Goal: Information Seeking & Learning: Learn about a topic

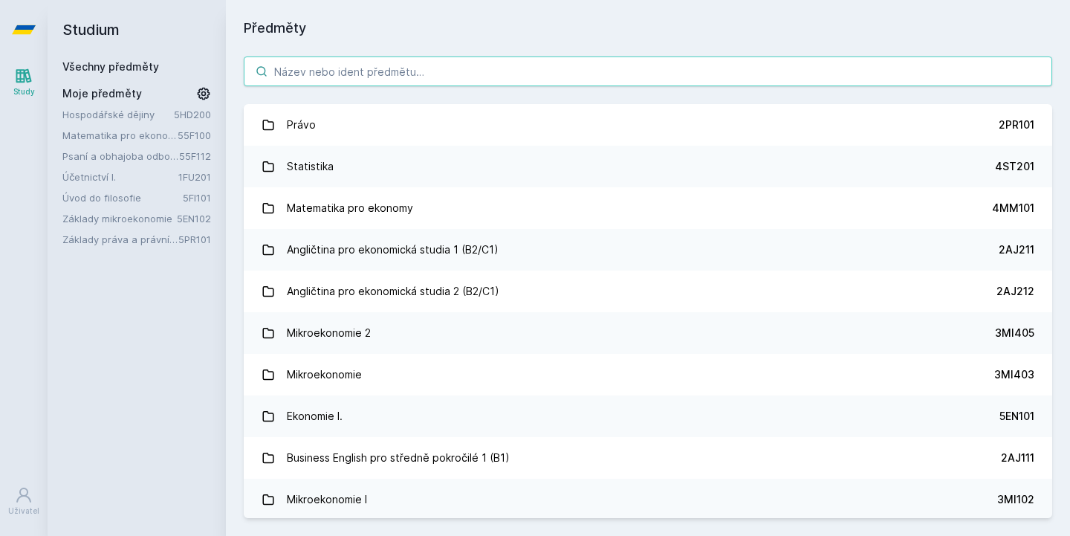
click at [333, 73] on input "search" at bounding box center [648, 71] width 808 height 30
type input "sta"
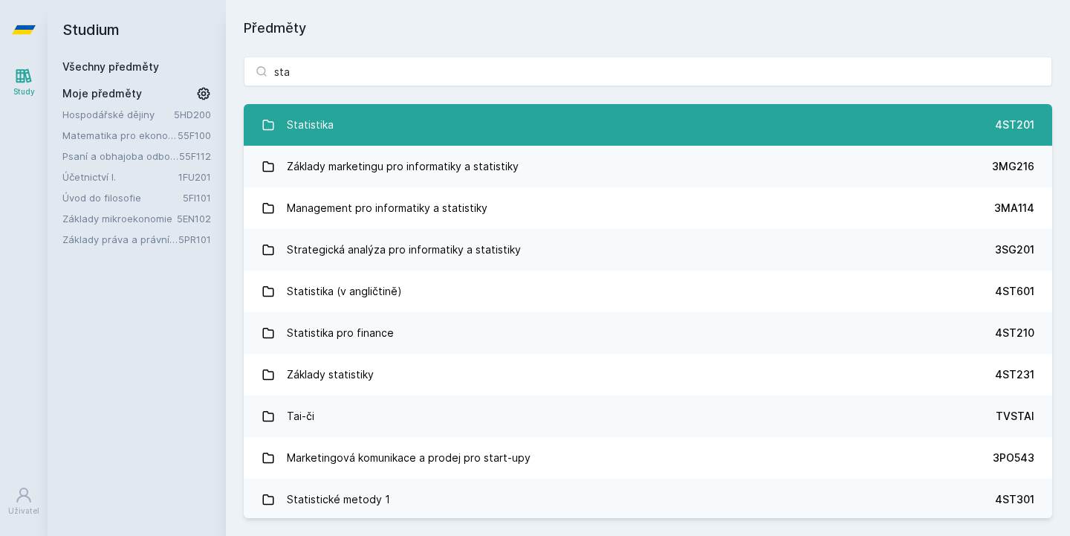
click at [328, 118] on div "Statistika" at bounding box center [310, 125] width 47 height 30
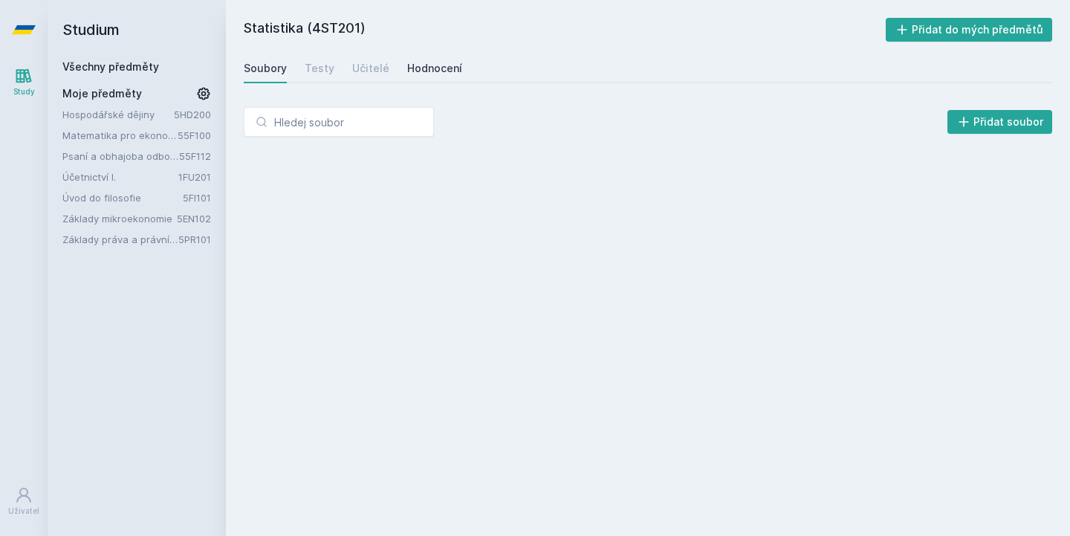
click at [440, 68] on div "Hodnocení" at bounding box center [434, 68] width 55 height 15
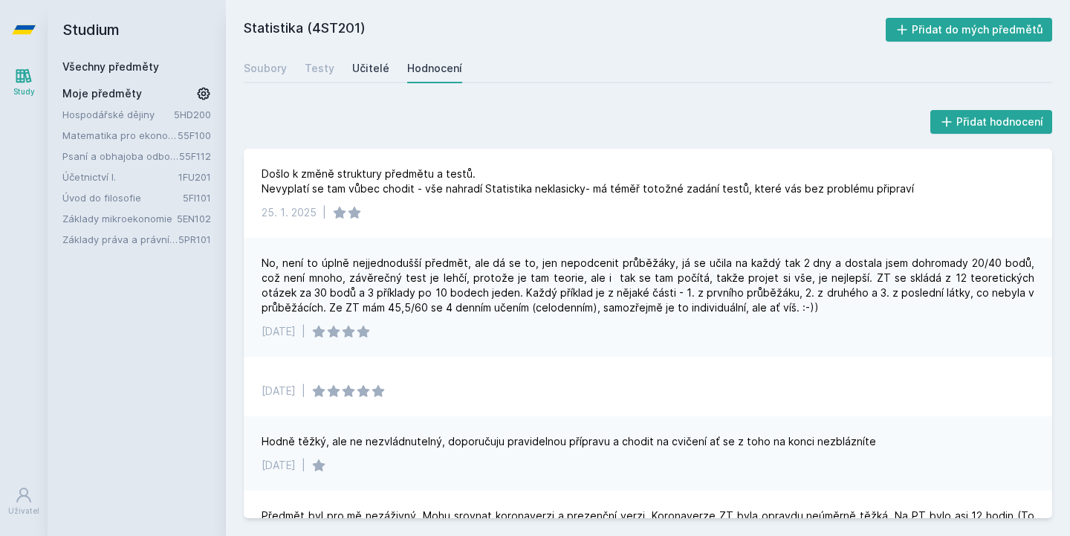
click at [374, 76] on link "Učitelé" at bounding box center [370, 68] width 37 height 30
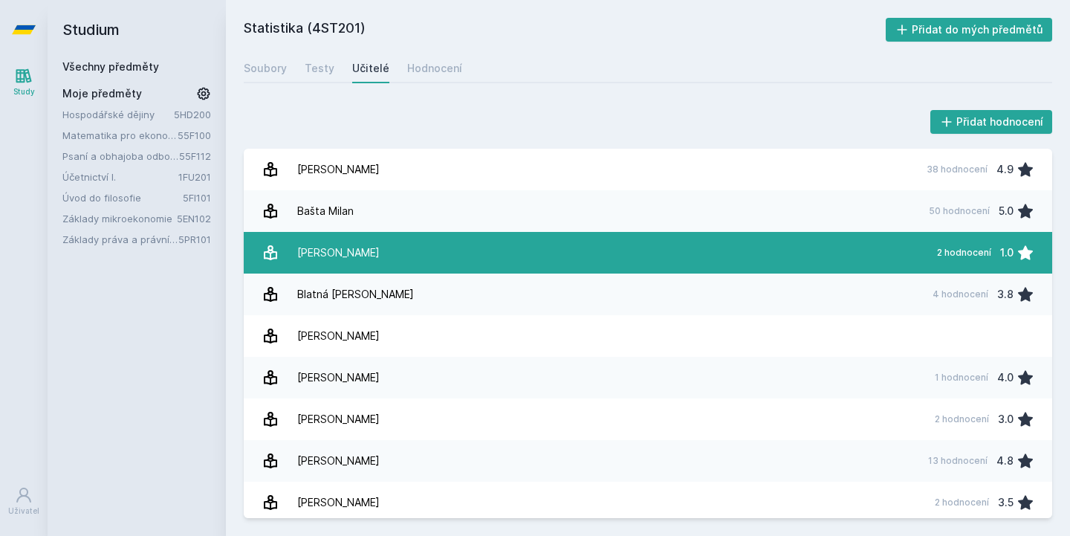
click at [383, 244] on link "[PERSON_NAME] 2 hodnocení 1.0" at bounding box center [648, 253] width 808 height 42
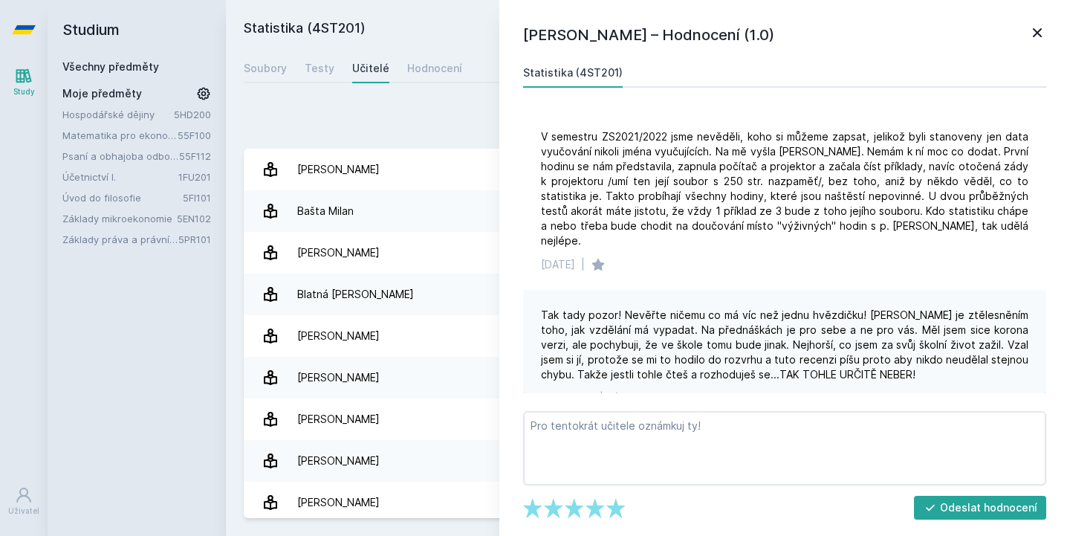
click at [1032, 34] on icon at bounding box center [1037, 33] width 18 height 18
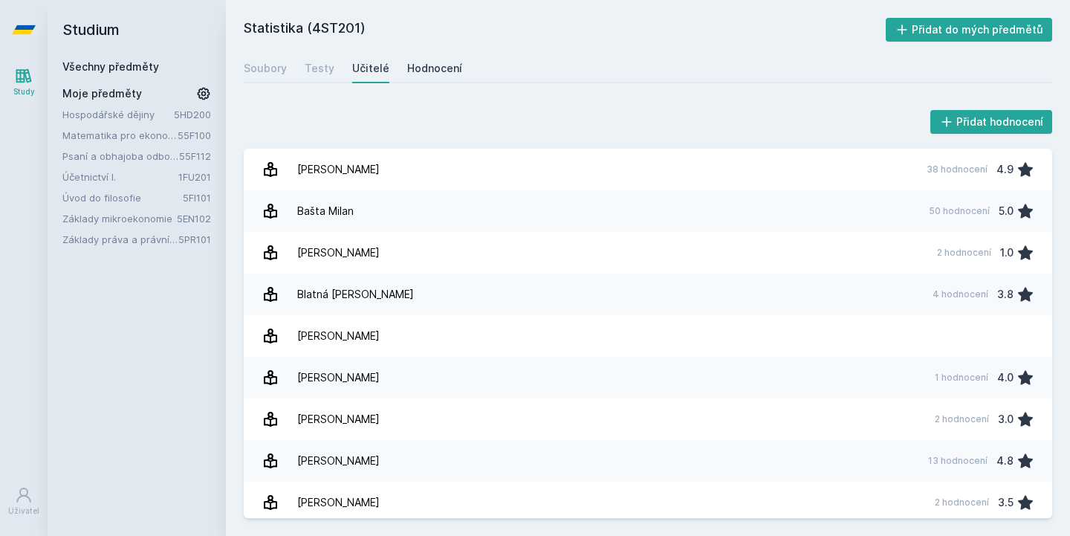
click at [409, 65] on div "Hodnocení" at bounding box center [434, 68] width 55 height 15
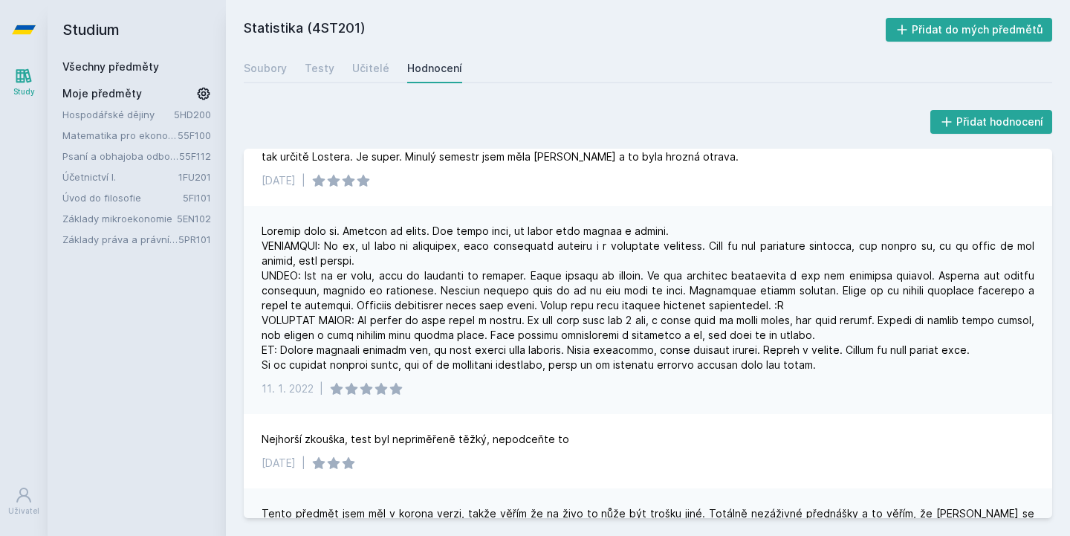
scroll to position [435, 0]
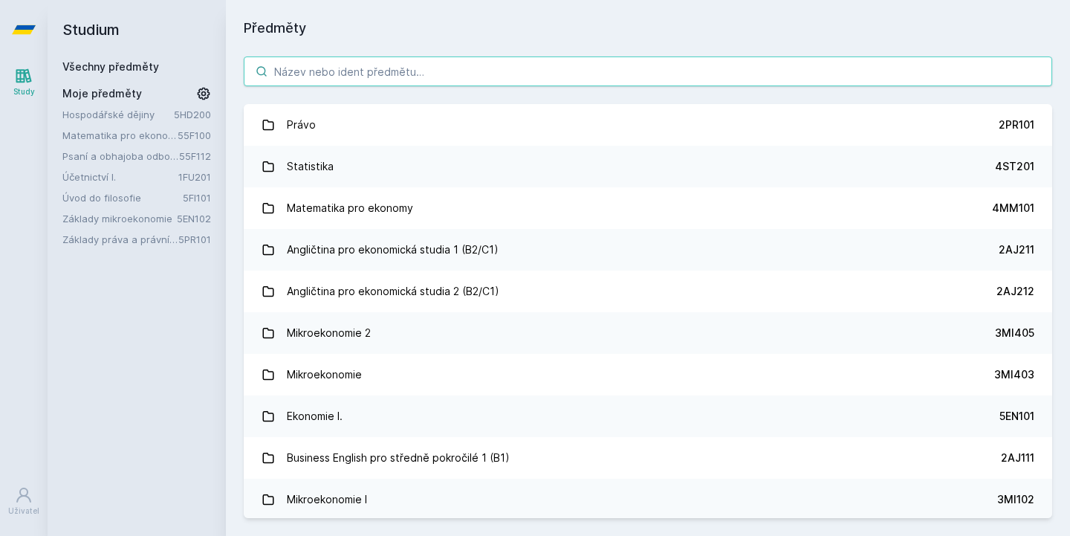
click at [311, 67] on input "search" at bounding box center [648, 71] width 808 height 30
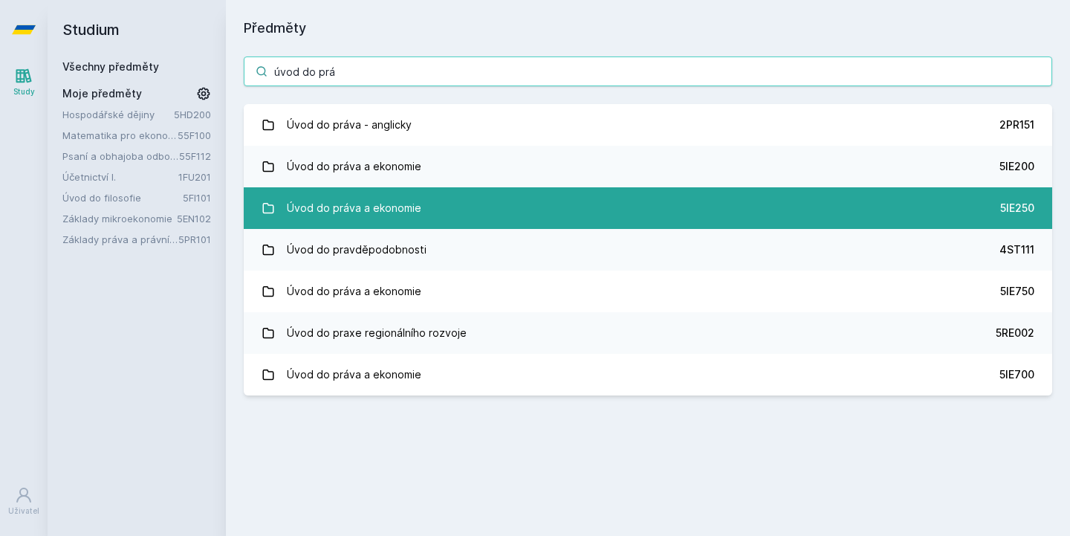
type input "úvod do prá"
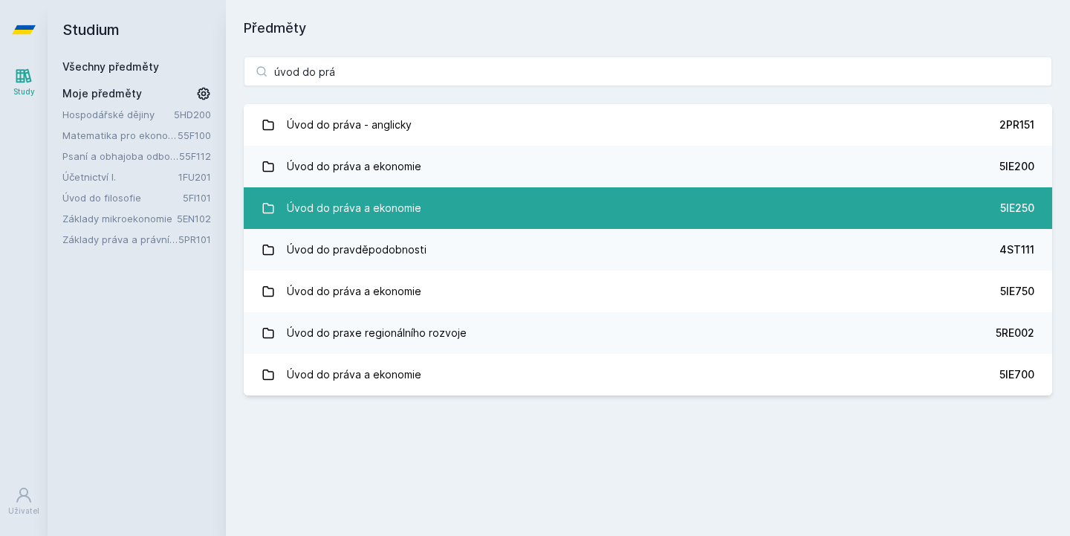
click at [408, 212] on div "Úvod do práva a ekonomie" at bounding box center [354, 208] width 134 height 30
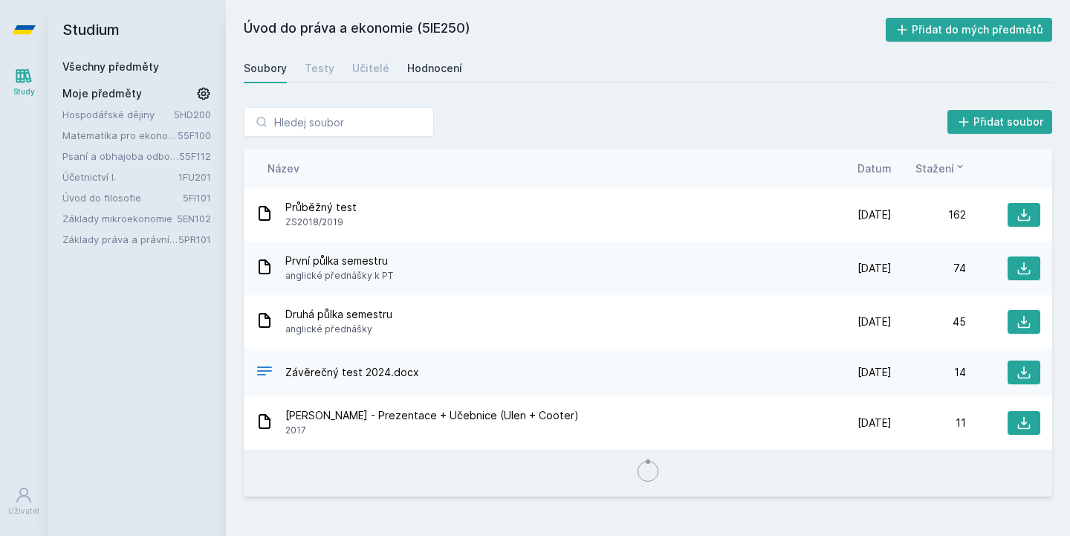
click at [438, 69] on div "Hodnocení" at bounding box center [434, 68] width 55 height 15
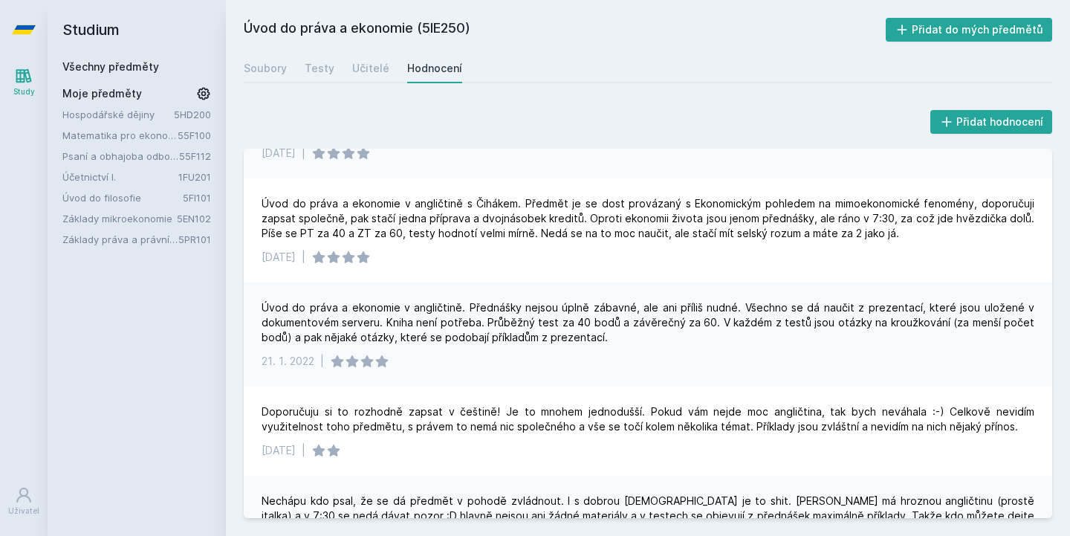
scroll to position [151, 0]
